Goal: Information Seeking & Learning: Learn about a topic

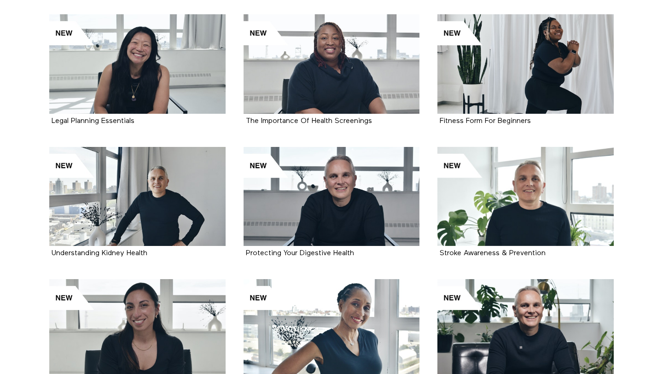
scroll to position [1207, 0]
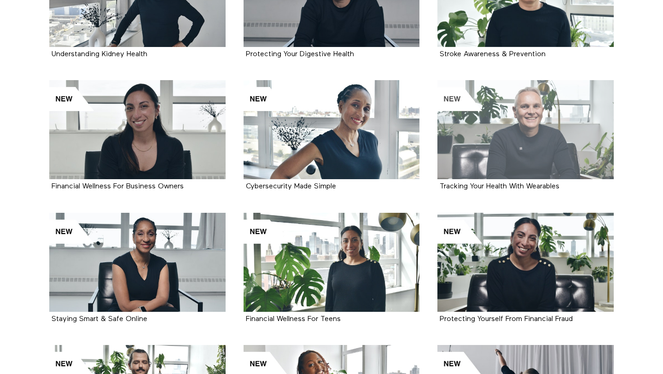
click at [530, 108] on div at bounding box center [526, 129] width 176 height 99
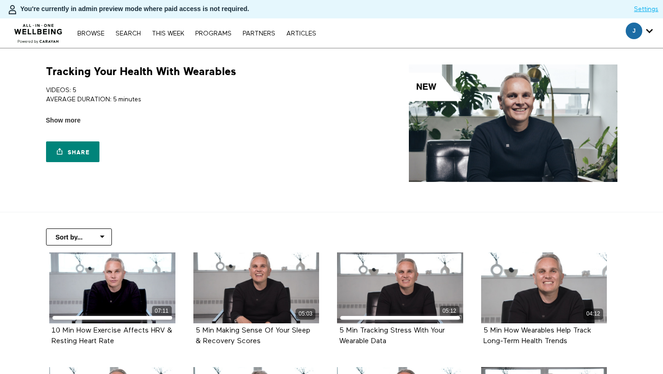
click at [144, 73] on h1 "Tracking Your Health With Wearables" at bounding box center [141, 71] width 190 height 14
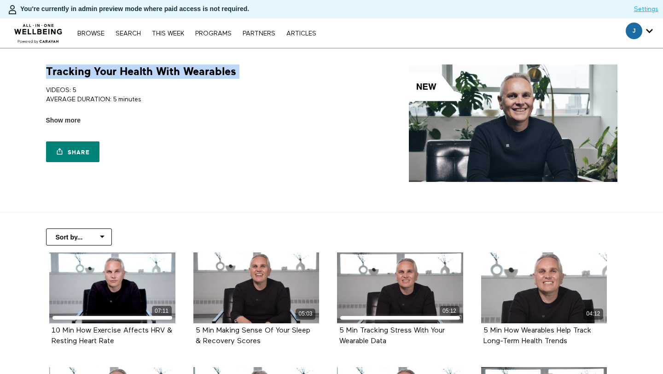
click at [144, 73] on h1 "Tracking Your Health With Wearables" at bounding box center [141, 71] width 190 height 14
copy div "Tracking Your Health With Wearables"
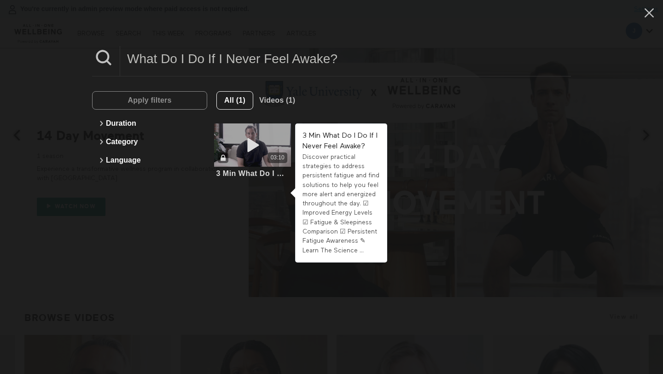
type input "What Do I Do If I Never Feel Awake?"
click at [234, 156] on div "03:10" at bounding box center [252, 157] width 77 height 11
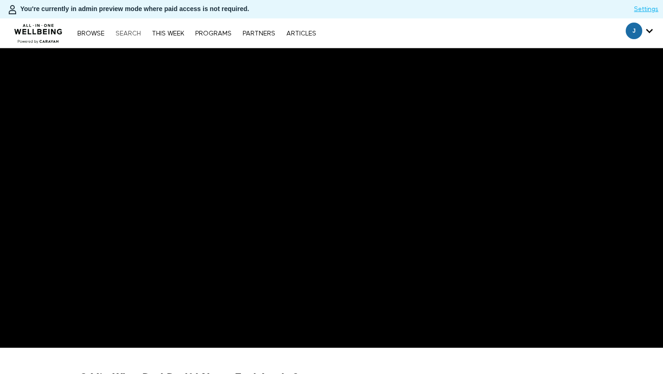
click at [130, 33] on link "Search" at bounding box center [128, 33] width 35 height 6
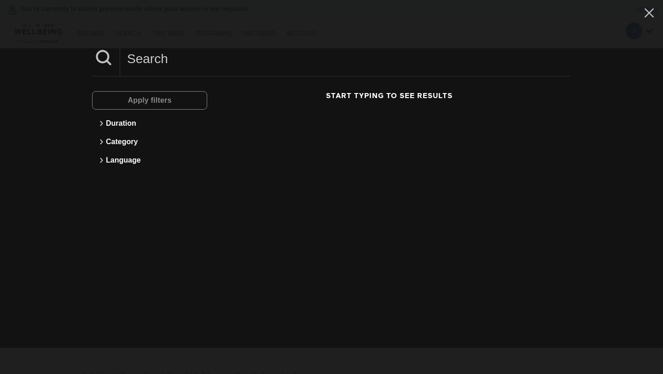
click at [187, 69] on input at bounding box center [345, 58] width 451 height 25
paste input "Sleep & Aging"
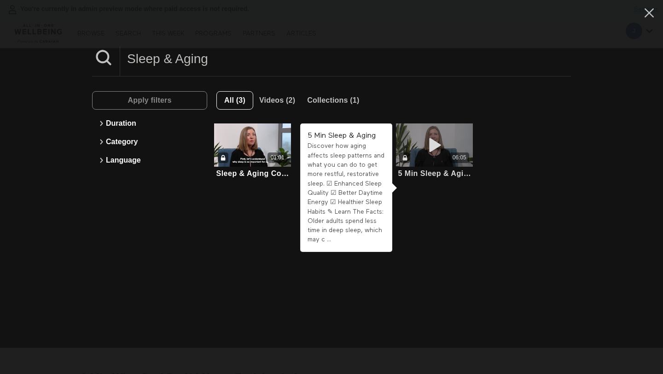
type input "Sleep & Aging"
click at [454, 156] on div "06:05" at bounding box center [460, 158] width 14 height 8
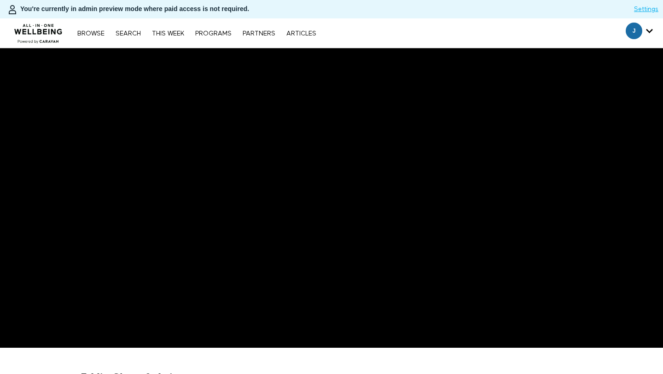
click at [121, 32] on link "Search" at bounding box center [128, 33] width 35 height 6
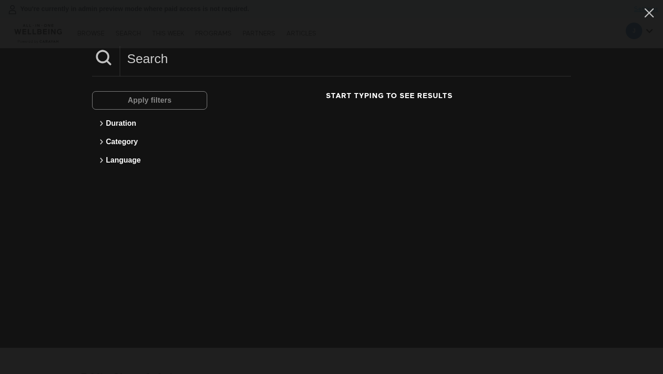
click at [168, 64] on input at bounding box center [345, 58] width 451 height 25
paste input "Making Sense Of Your Sleep & Recovery Scores"
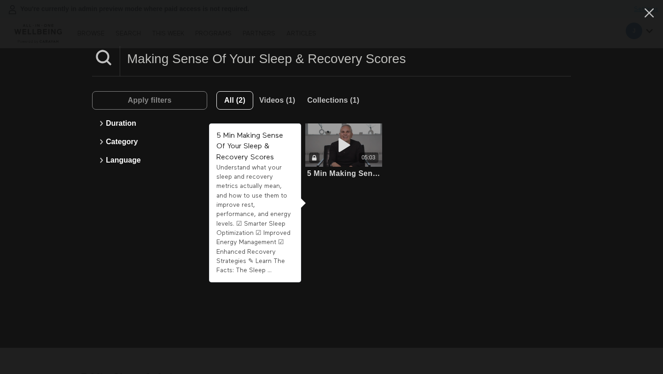
type input "Making Sense Of Your Sleep & Recovery Scores"
click at [350, 141] on icon at bounding box center [344, 145] width 28 height 16
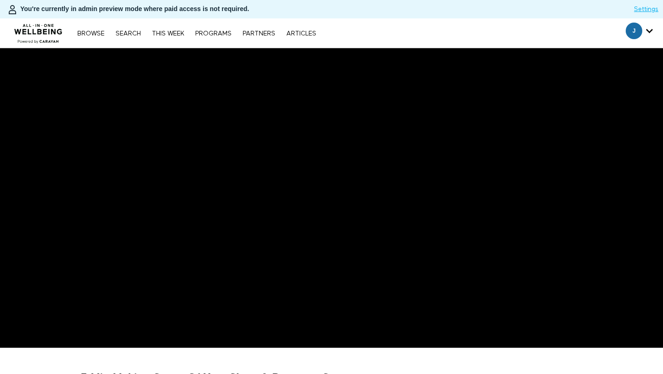
click at [129, 29] on nav "Browse Search THIS WEEK PROGRAMS PARTNERS ARTICLES Subscribe Account settings M…" at bounding box center [197, 33] width 248 height 9
click at [131, 33] on link "Search" at bounding box center [128, 33] width 35 height 6
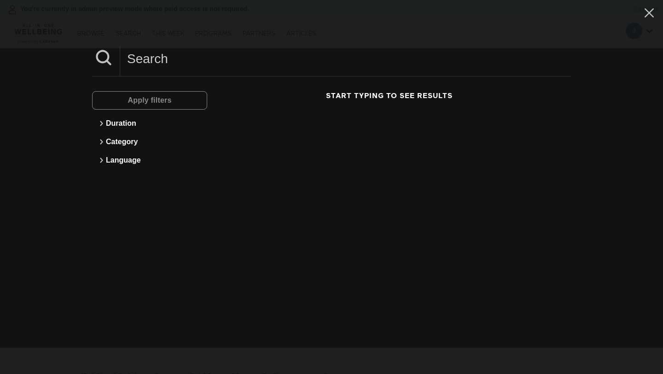
click at [156, 60] on input at bounding box center [345, 58] width 451 height 25
paste input "Sleep Posture"
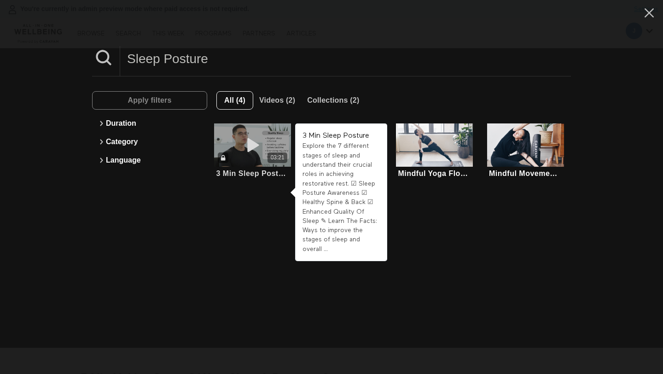
click at [261, 140] on icon at bounding box center [253, 145] width 28 height 16
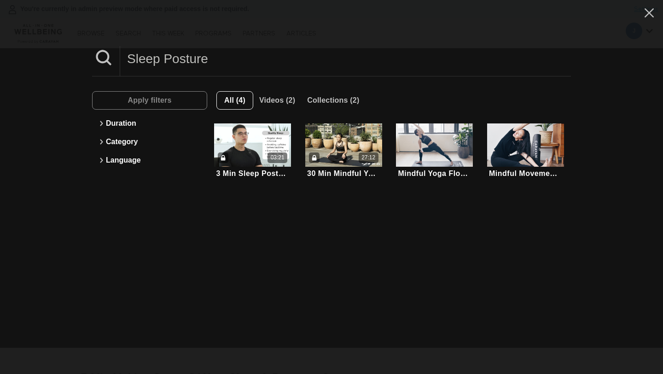
click at [199, 65] on input "Sleep Posture" at bounding box center [345, 58] width 451 height 25
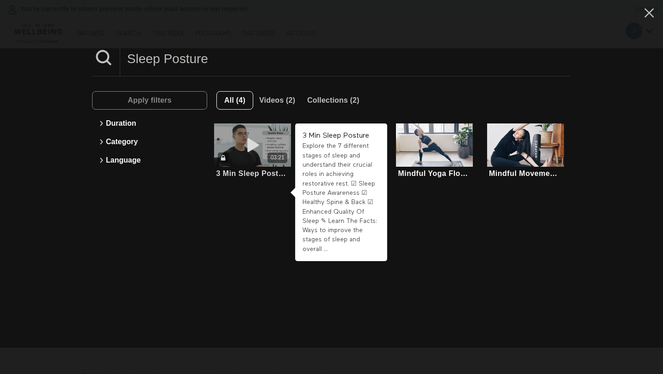
click at [241, 147] on icon at bounding box center [253, 145] width 28 height 16
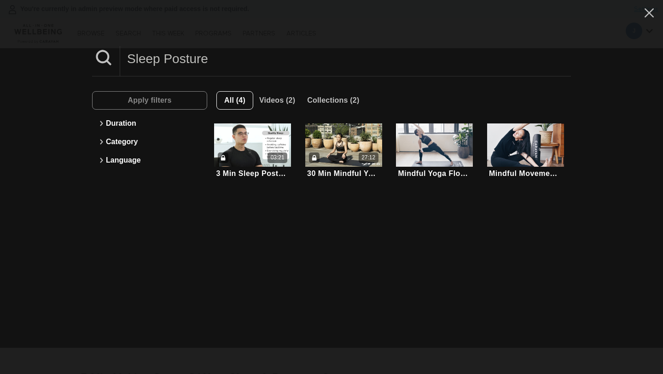
click at [312, 71] on input "Sleep Posture" at bounding box center [345, 58] width 451 height 25
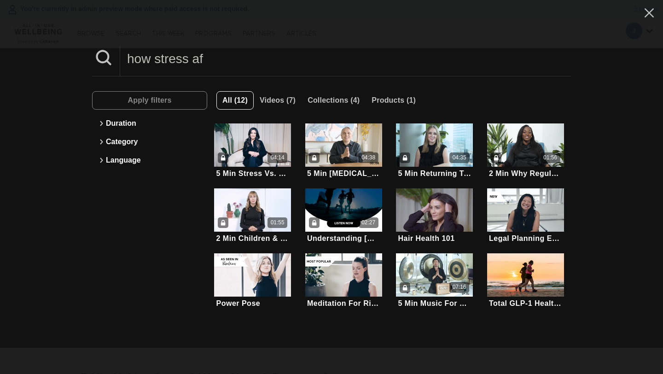
click at [164, 63] on input "how stress af" at bounding box center [345, 58] width 451 height 25
click at [165, 67] on input "how stress af" at bounding box center [345, 58] width 451 height 25
click at [165, 69] on input "how stress af" at bounding box center [345, 58] width 451 height 25
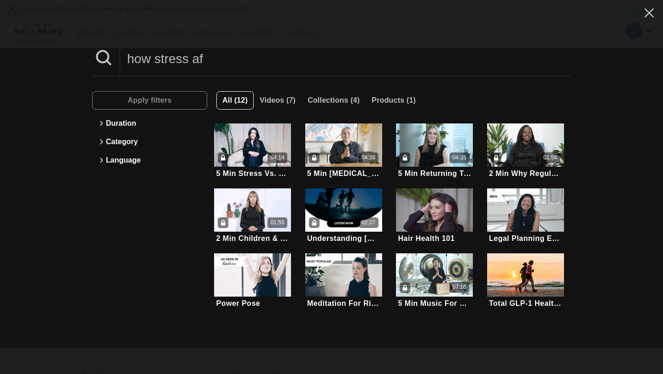
click at [165, 69] on input "how stress af" at bounding box center [345, 58] width 451 height 25
paste input "How Stress & Sleep Impact Allergies"
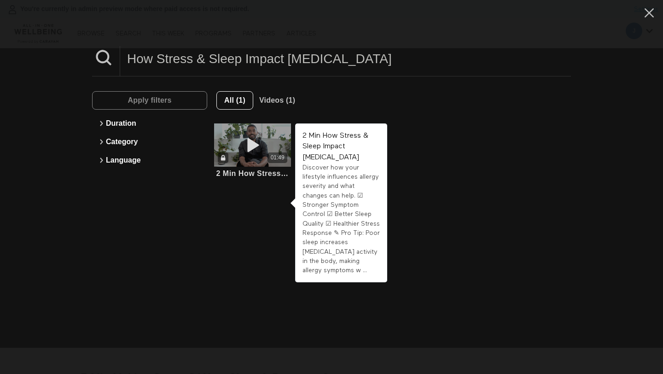
type input "How Stress & Sleep Impact Allergies"
click at [247, 147] on icon at bounding box center [253, 145] width 28 height 16
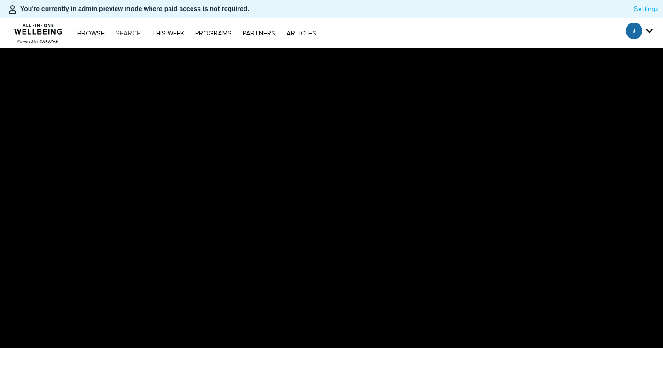
click at [120, 34] on link "Search" at bounding box center [128, 33] width 35 height 6
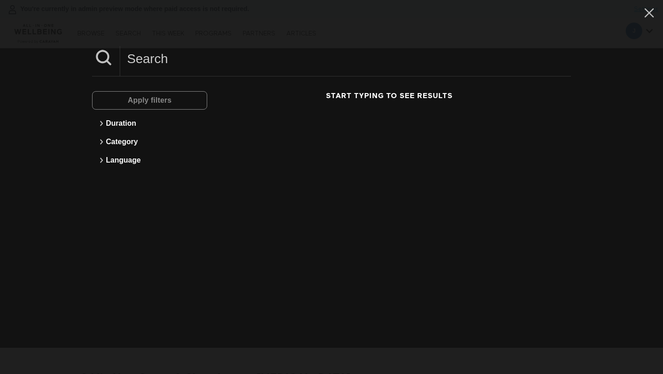
click at [183, 67] on input at bounding box center [345, 58] width 451 height 25
paste input "Breathing For Better Sleep"
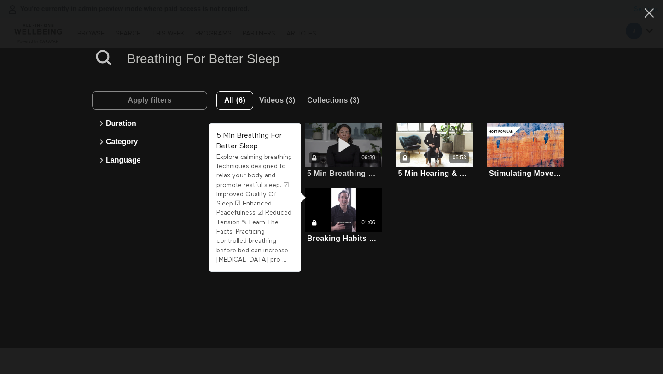
type input "Breathing For Better Sleep"
click at [339, 154] on div "06:29" at bounding box center [343, 157] width 77 height 11
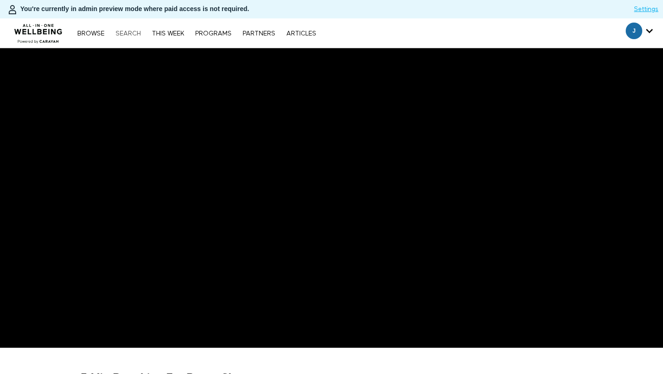
click at [127, 34] on link "Search" at bounding box center [128, 33] width 35 height 6
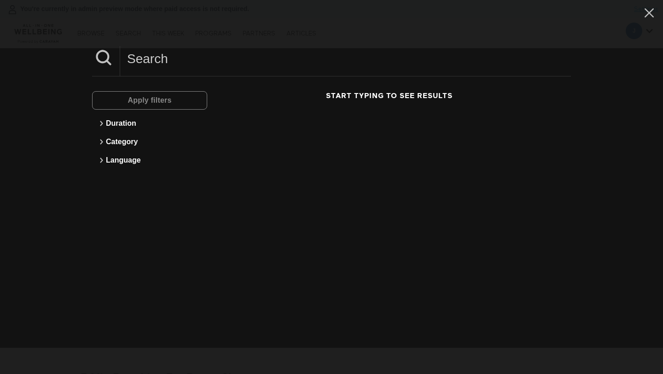
click at [154, 57] on input at bounding box center [345, 58] width 451 height 25
paste input "Visualization Meditation For Restful Sleep"
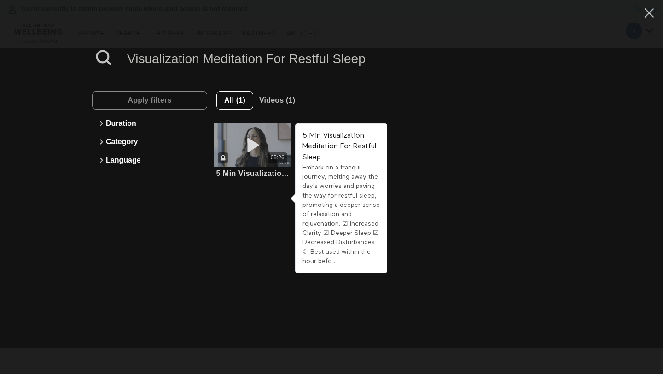
type input "Visualization Meditation For Restful Sleep"
click at [265, 153] on span at bounding box center [253, 145] width 28 height 18
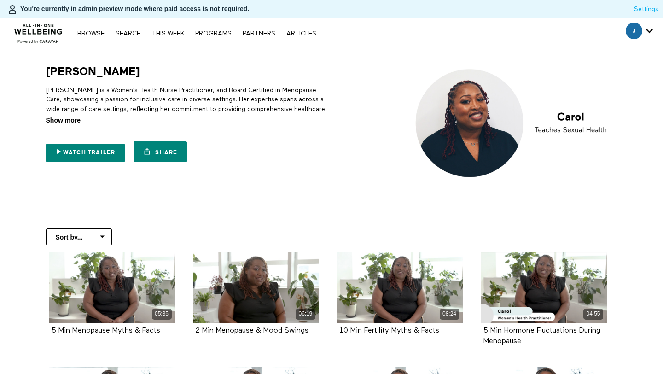
click at [72, 123] on span "Show more" at bounding box center [63, 121] width 35 height 10
click at [0, 0] on input "Show more Show less" at bounding box center [0, 0] width 0 height 0
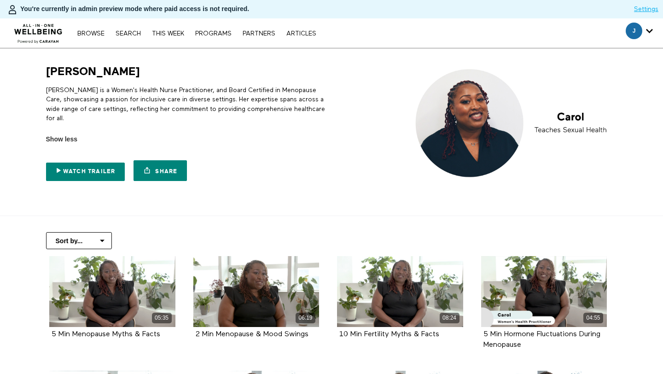
click at [128, 113] on p "[PERSON_NAME] is a Women's Health Nurse Practitioner, and Board Certified in Me…" at bounding box center [187, 104] width 282 height 37
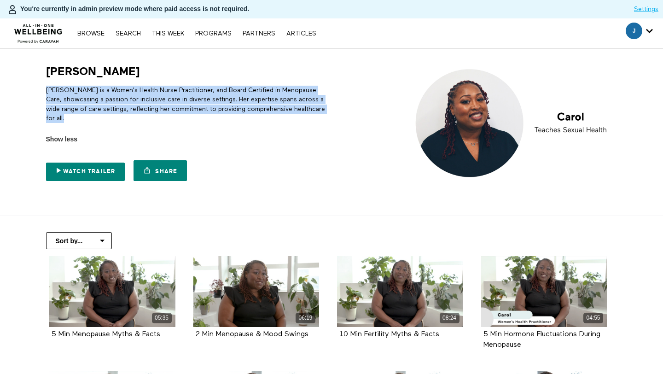
click at [128, 113] on p "[PERSON_NAME] is a Women's Health Nurse Practitioner, and Board Certified in Me…" at bounding box center [187, 104] width 282 height 37
copy div "[PERSON_NAME] is a Women's Health Nurse Practitioner, and Board Certified in Me…"
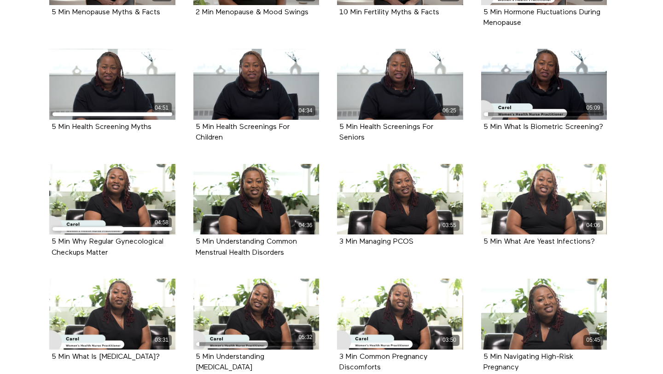
scroll to position [661, 0]
